Goal: Find specific page/section: Find specific page/section

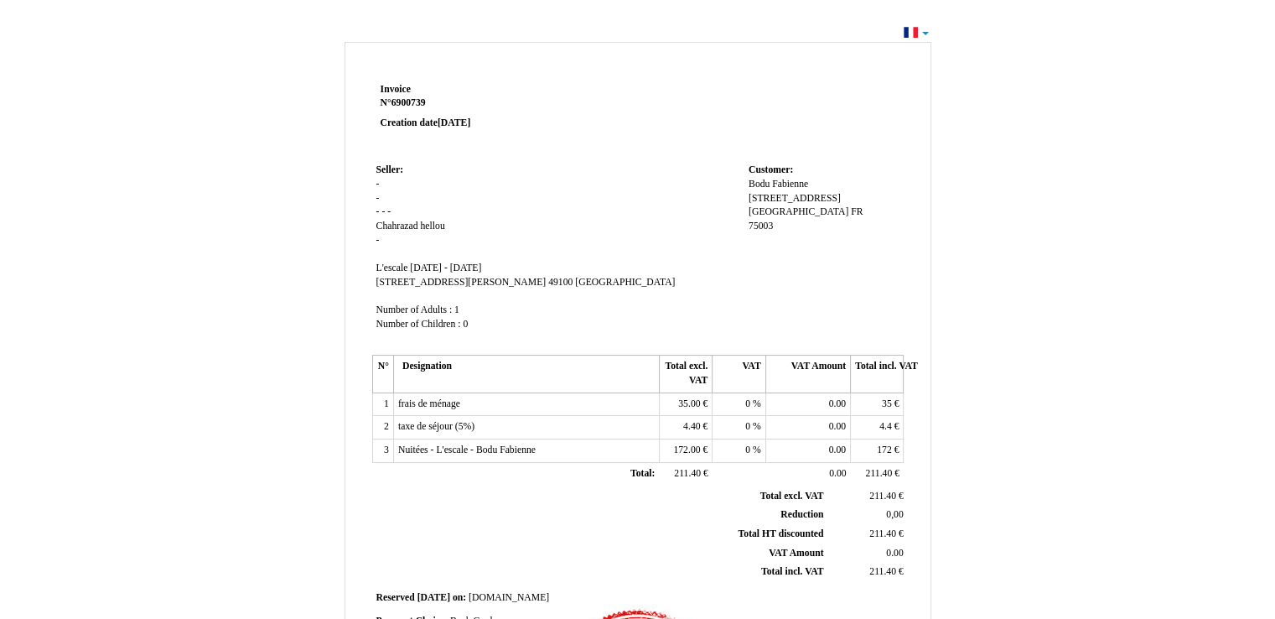
drag, startPoint x: 857, startPoint y: 70, endPoint x: 952, endPoint y: 29, distance: 103.6
click at [952, 29] on div "Invoice Invoice N° 6900739 6900739 Creation date [DATE] Seller: Seller: - - - -…" at bounding box center [637, 503] width 1275 height 965
click at [926, 31] on div "Invoice Invoice N° 6900739 6900739 Creation date [DATE] Seller: Seller: - - - -…" at bounding box center [637, 503] width 1275 height 965
click at [923, 31] on div "Invoice Invoice N° 6900739 6900739 Creation date [DATE] Seller: Seller: - - - -…" at bounding box center [637, 503] width 1275 height 965
click at [911, 31] on div "Invoice Invoice N° 6900739 6900739 Creation date [DATE] Seller: Seller: - - - -…" at bounding box center [637, 503] width 1275 height 965
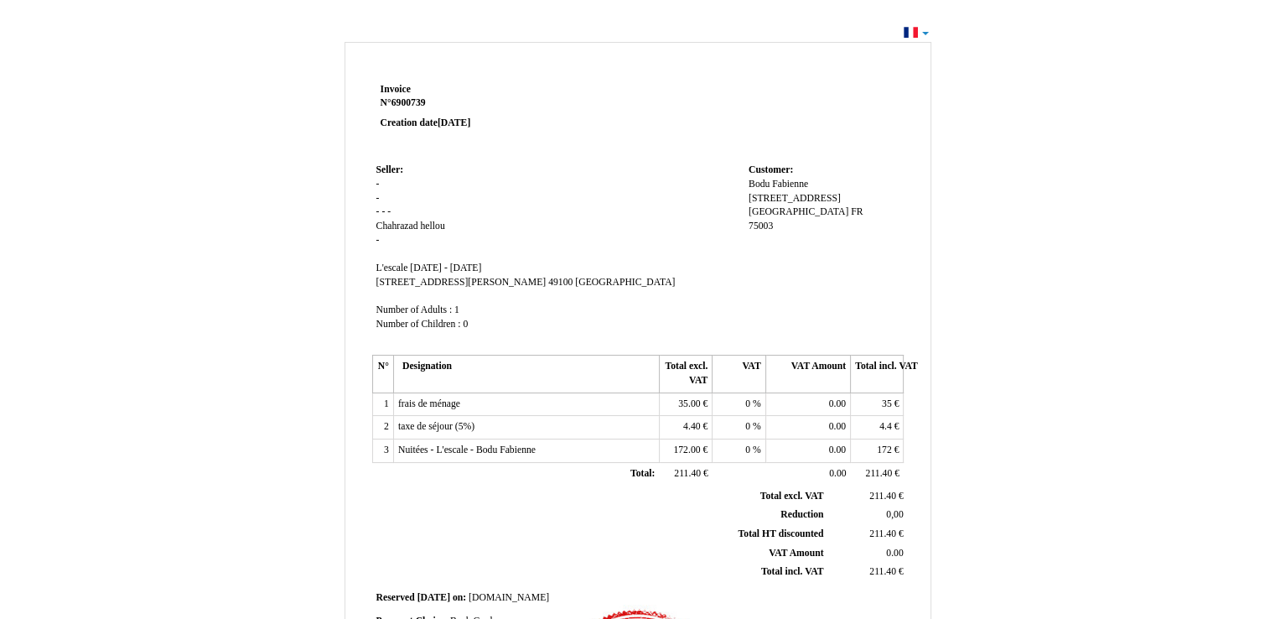
drag, startPoint x: 858, startPoint y: 2, endPoint x: 885, endPoint y: 150, distance: 151.0
click at [885, 150] on td at bounding box center [744, 119] width 319 height 80
